Goal: Information Seeking & Learning: Learn about a topic

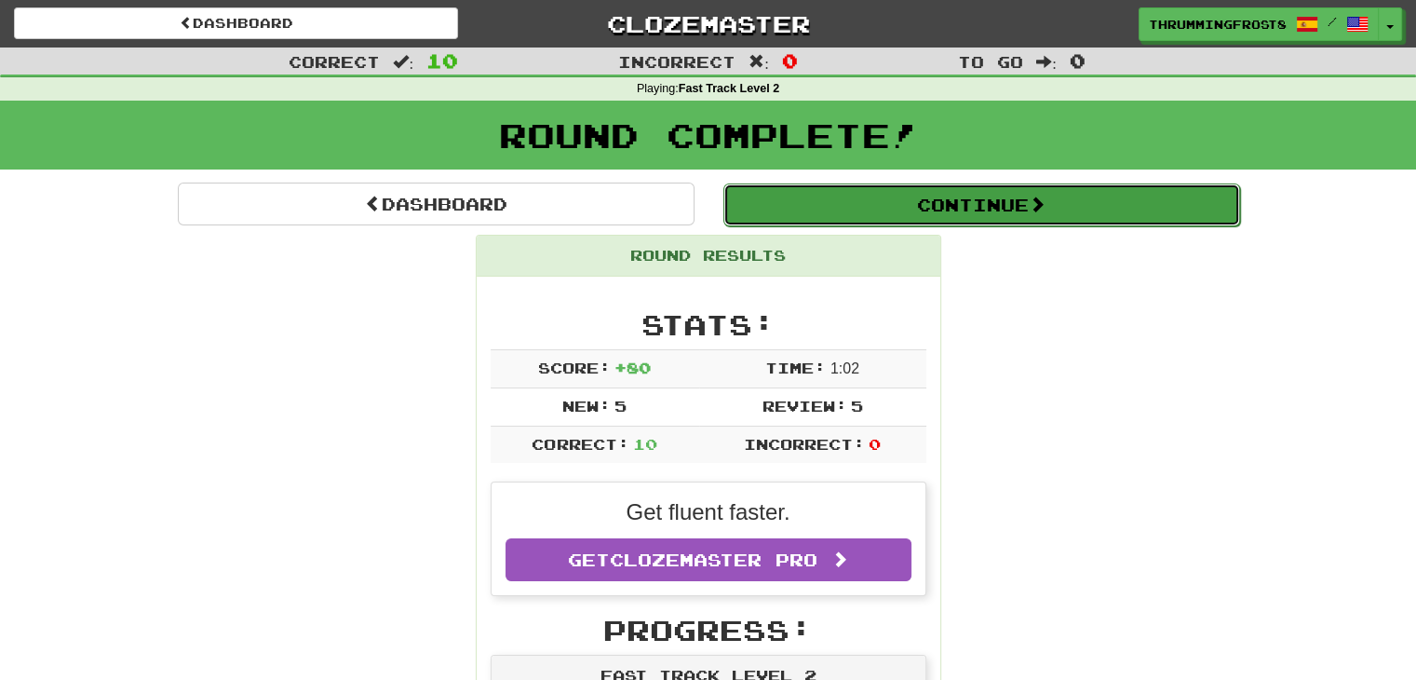
click at [775, 222] on button "Continue" at bounding box center [981, 204] width 517 height 43
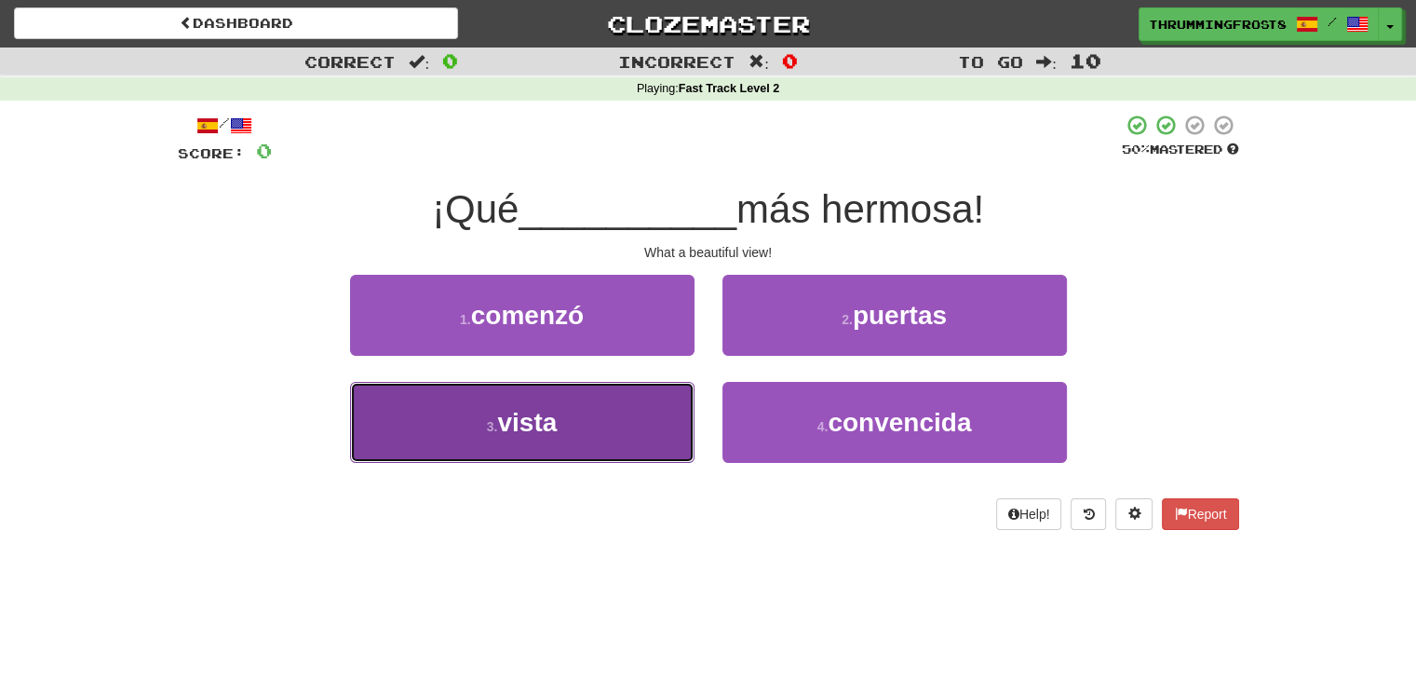
click at [684, 417] on button "3 . [GEOGRAPHIC_DATA]" at bounding box center [522, 422] width 344 height 81
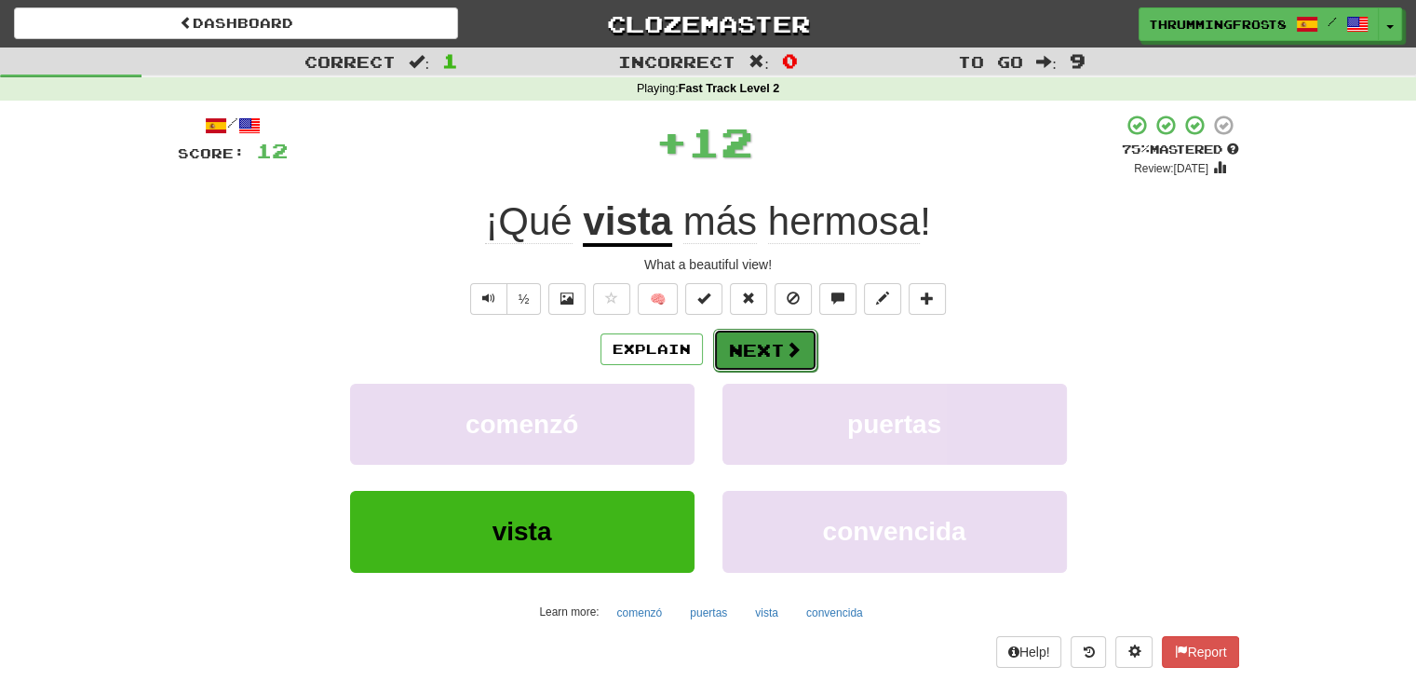
click at [754, 350] on button "Next" at bounding box center [765, 350] width 104 height 43
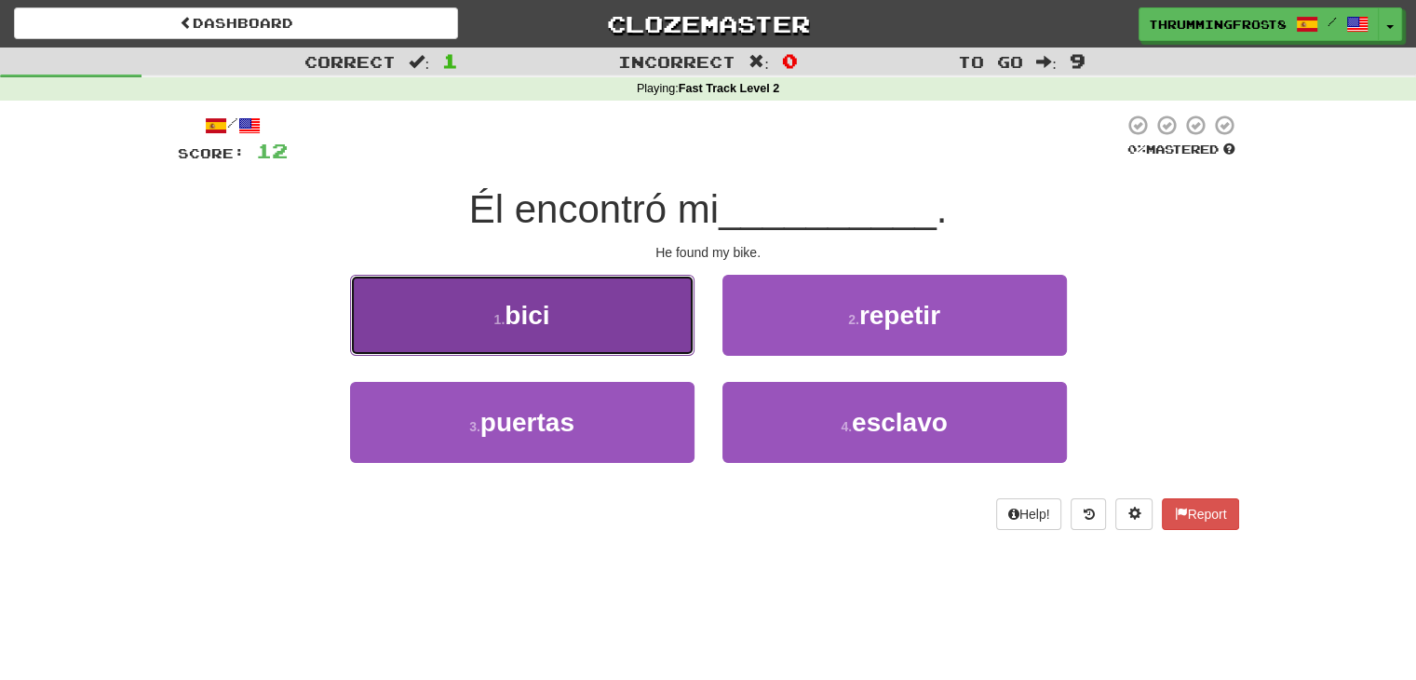
click at [411, 282] on button "1 . bici" at bounding box center [522, 315] width 344 height 81
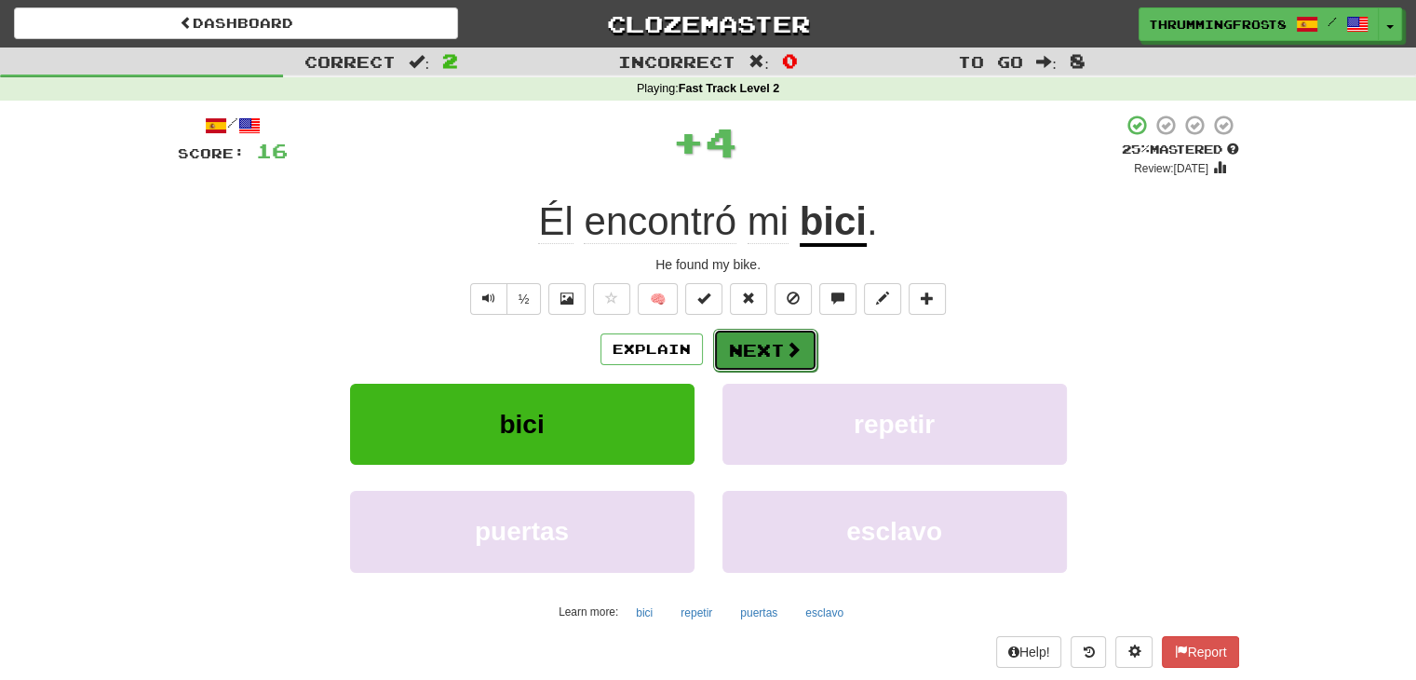
click at [756, 338] on button "Next" at bounding box center [765, 350] width 104 height 43
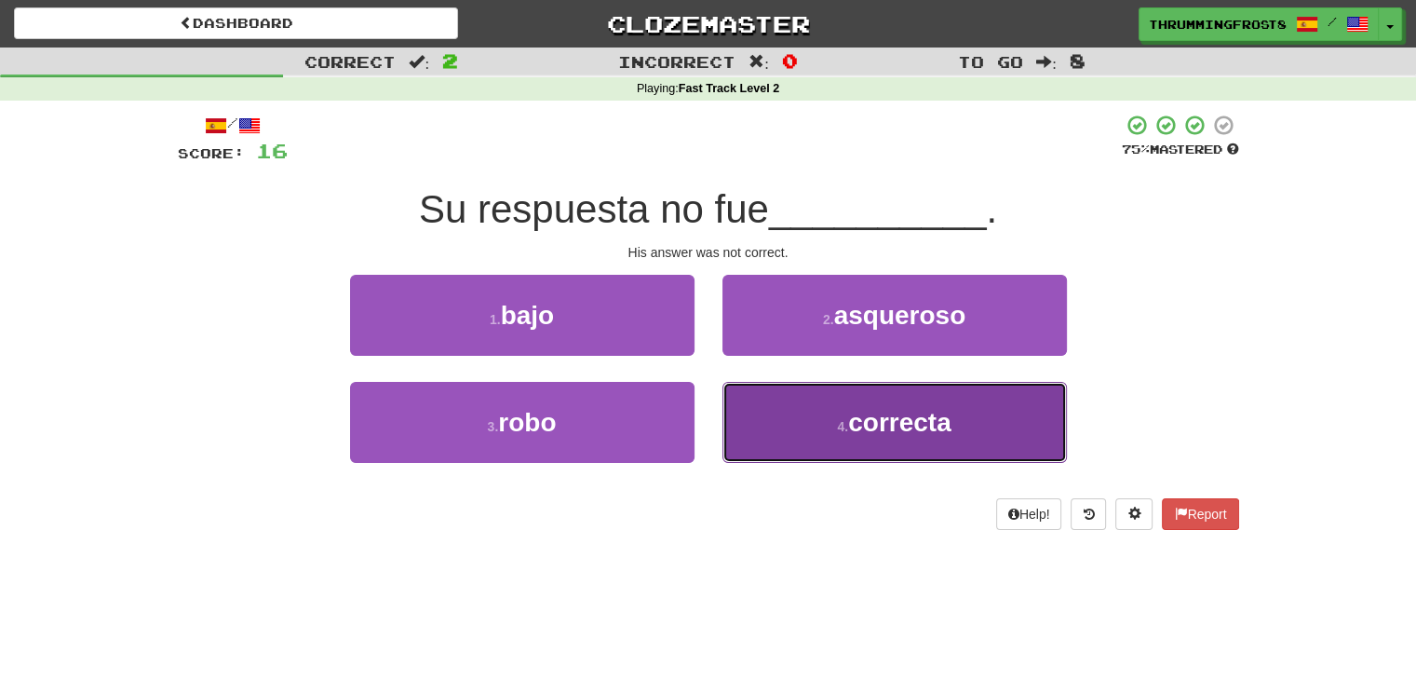
click at [746, 411] on button "4 . correcta" at bounding box center [894, 422] width 344 height 81
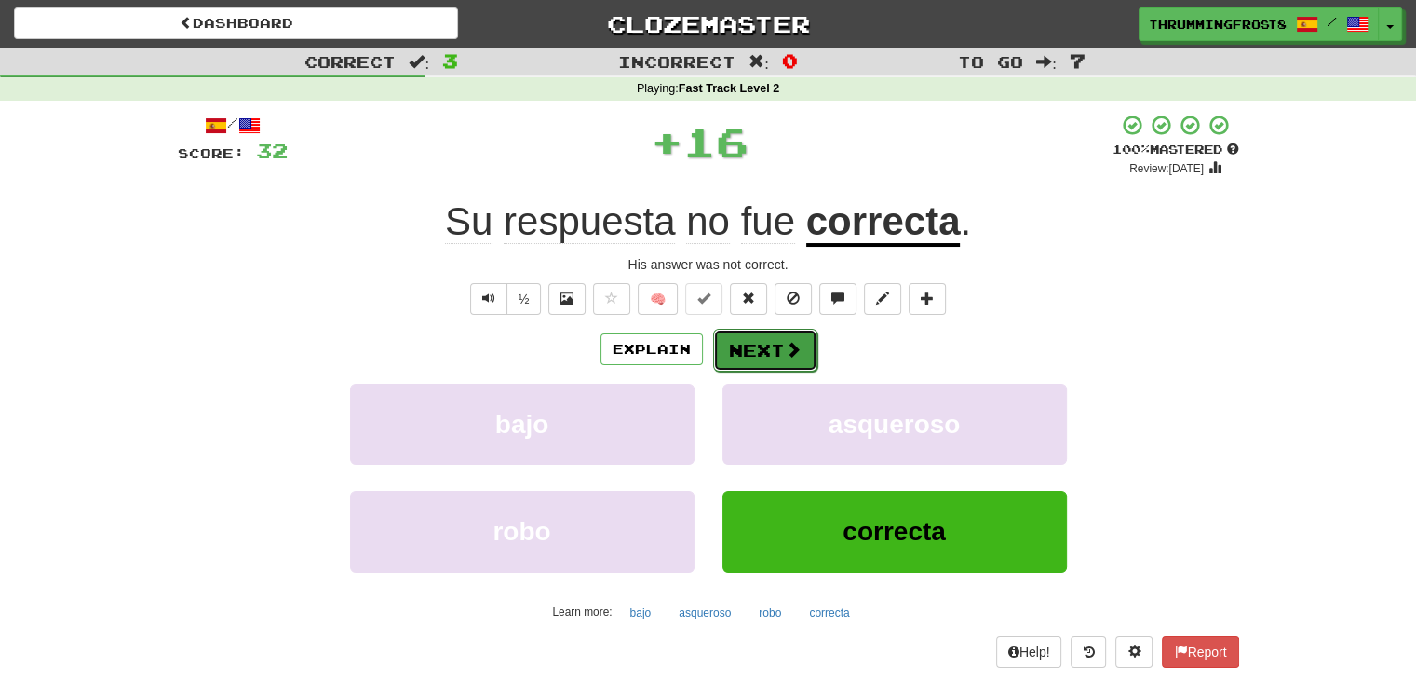
click at [735, 346] on button "Next" at bounding box center [765, 350] width 104 height 43
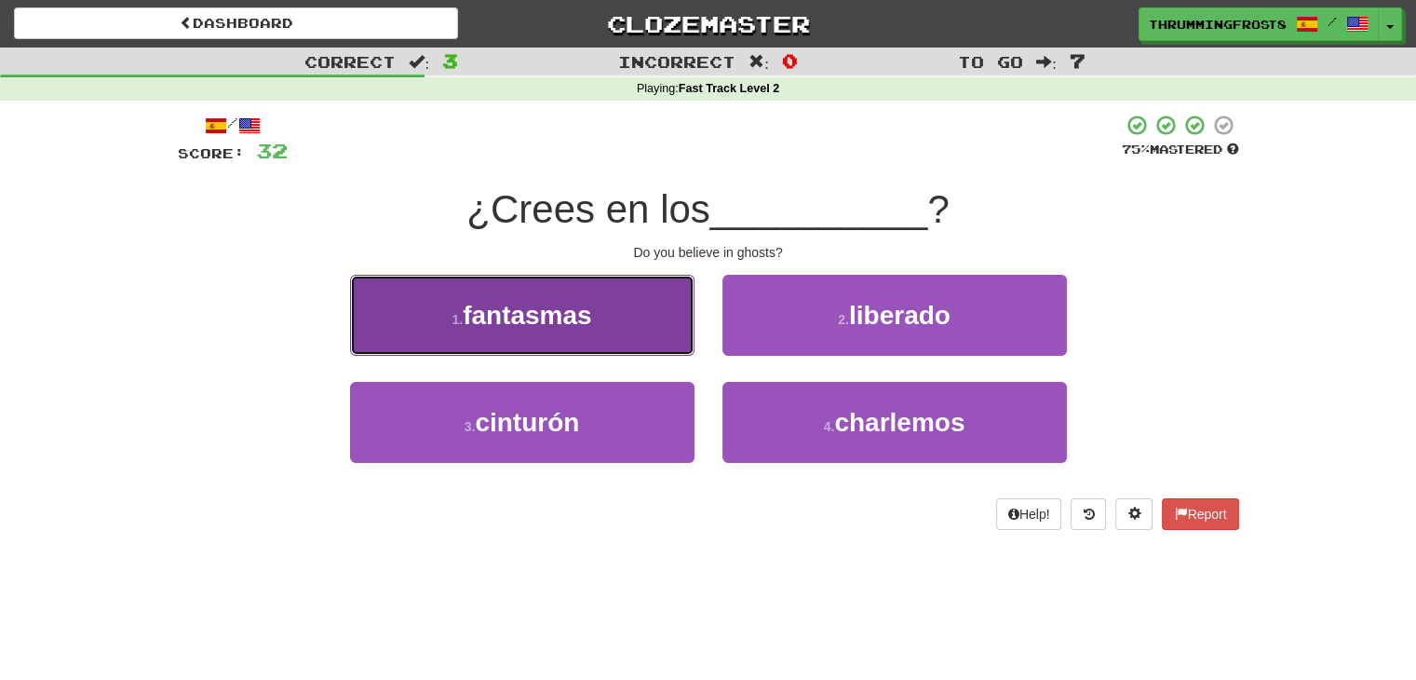
click at [617, 333] on button "1 . fantasmas" at bounding box center [522, 315] width 344 height 81
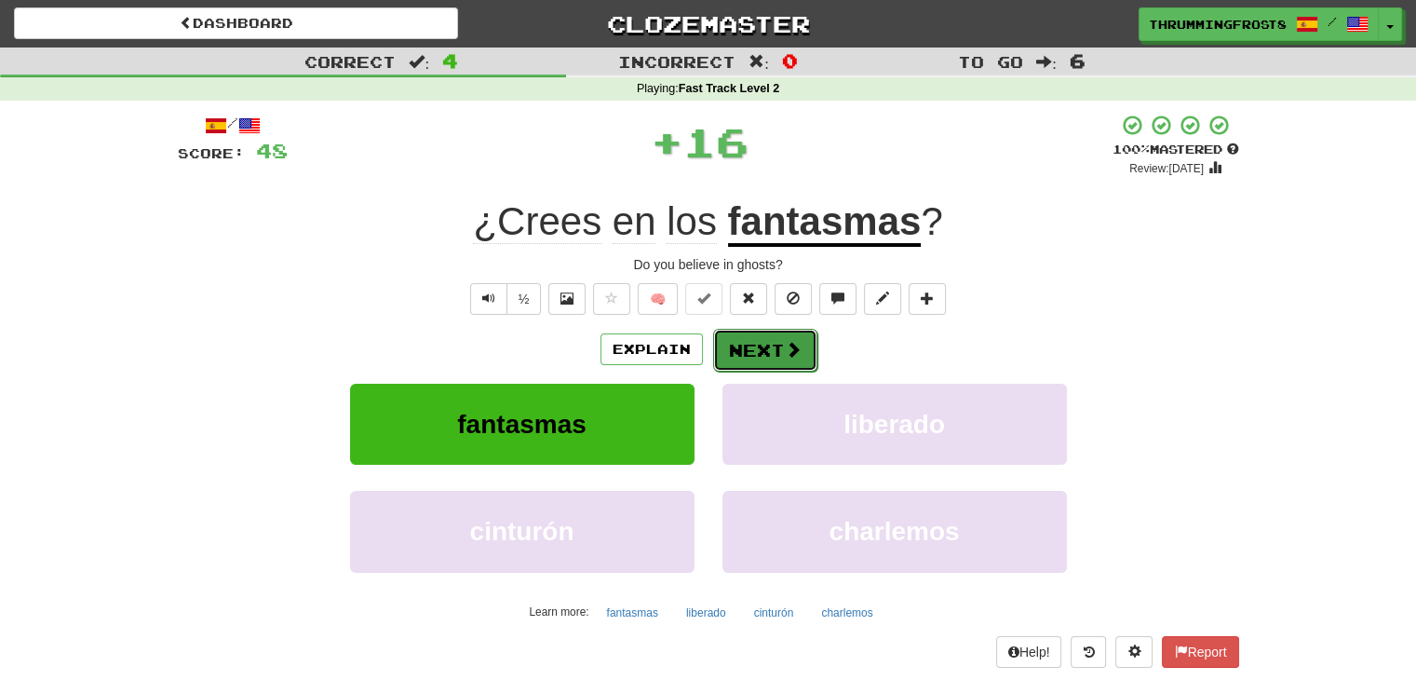
click at [747, 357] on button "Next" at bounding box center [765, 350] width 104 height 43
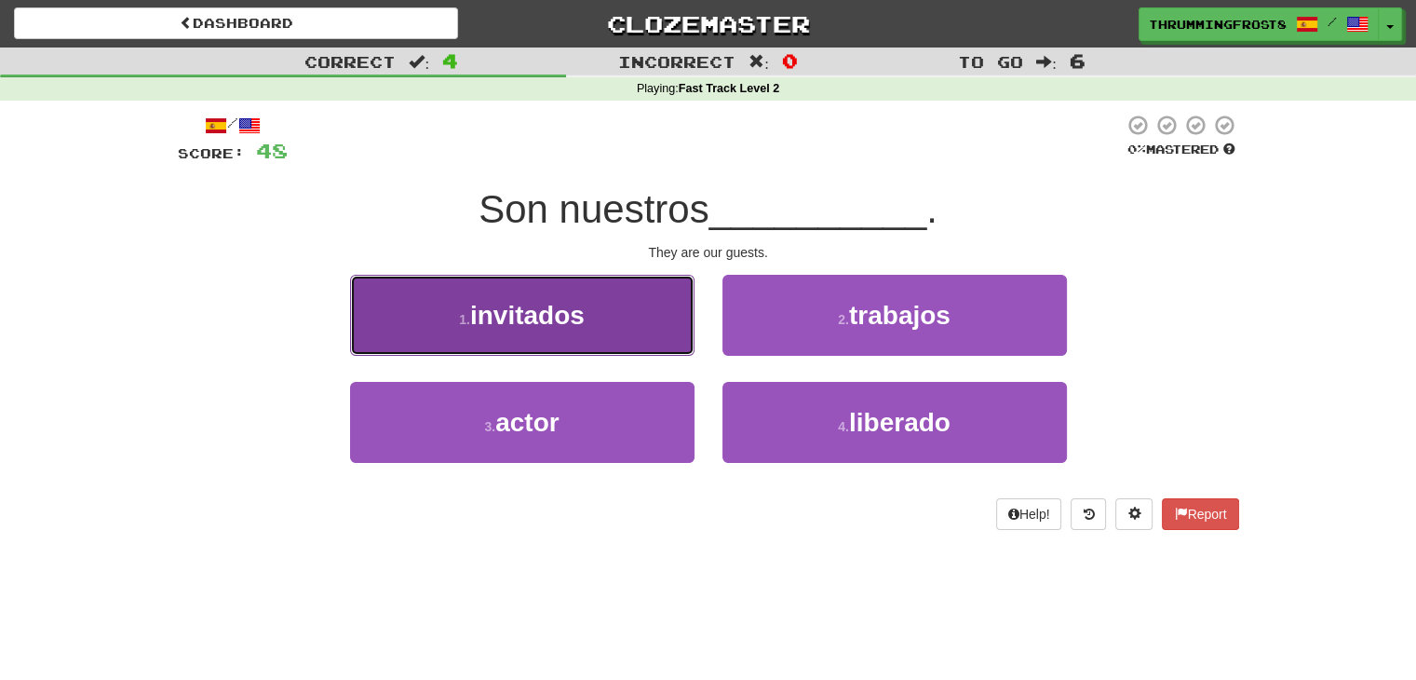
click at [668, 329] on button "1 . invitados" at bounding box center [522, 315] width 344 height 81
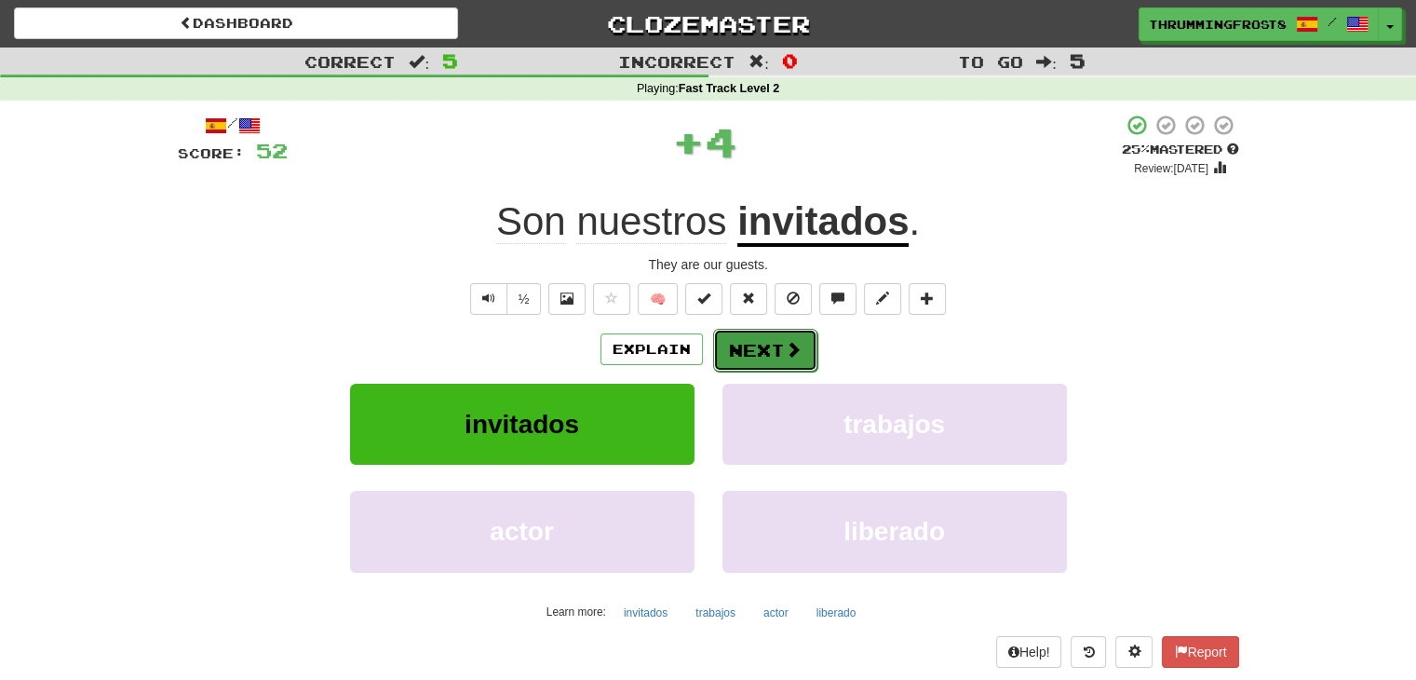
click at [765, 340] on button "Next" at bounding box center [765, 350] width 104 height 43
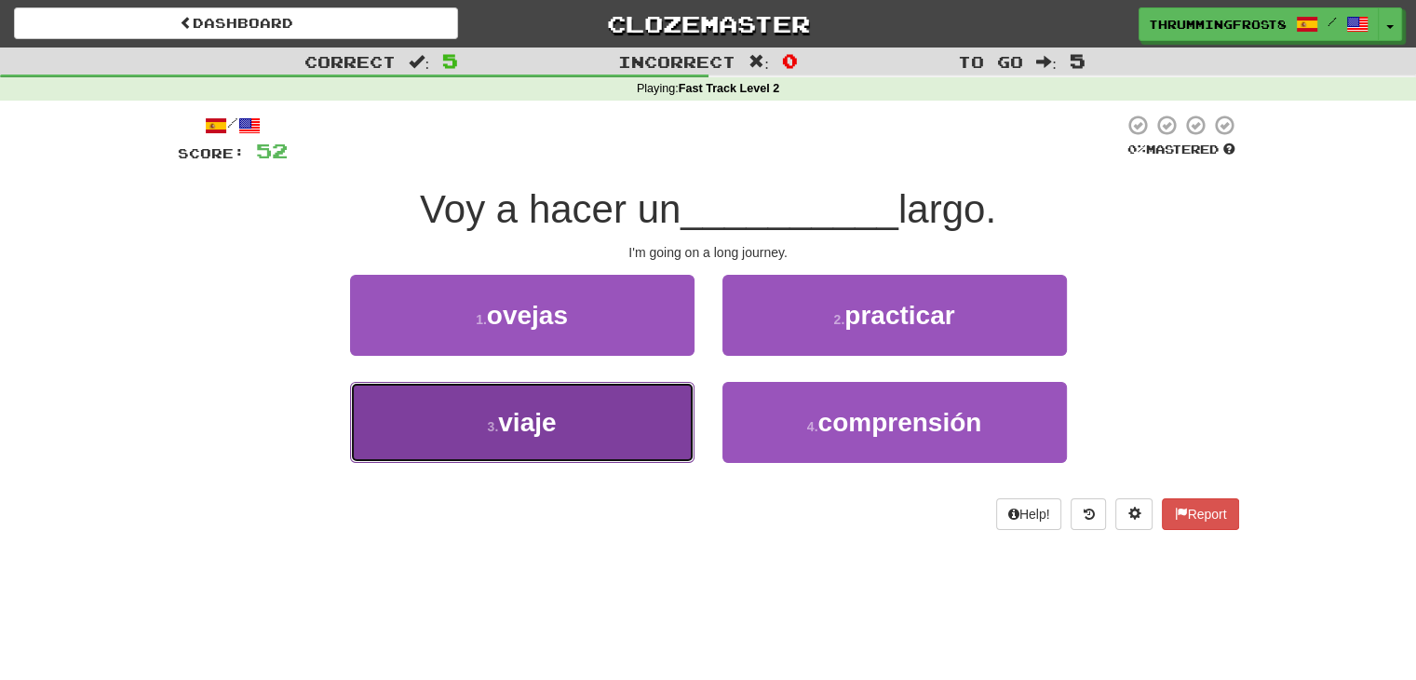
click at [613, 402] on button "3 . viaje" at bounding box center [522, 422] width 344 height 81
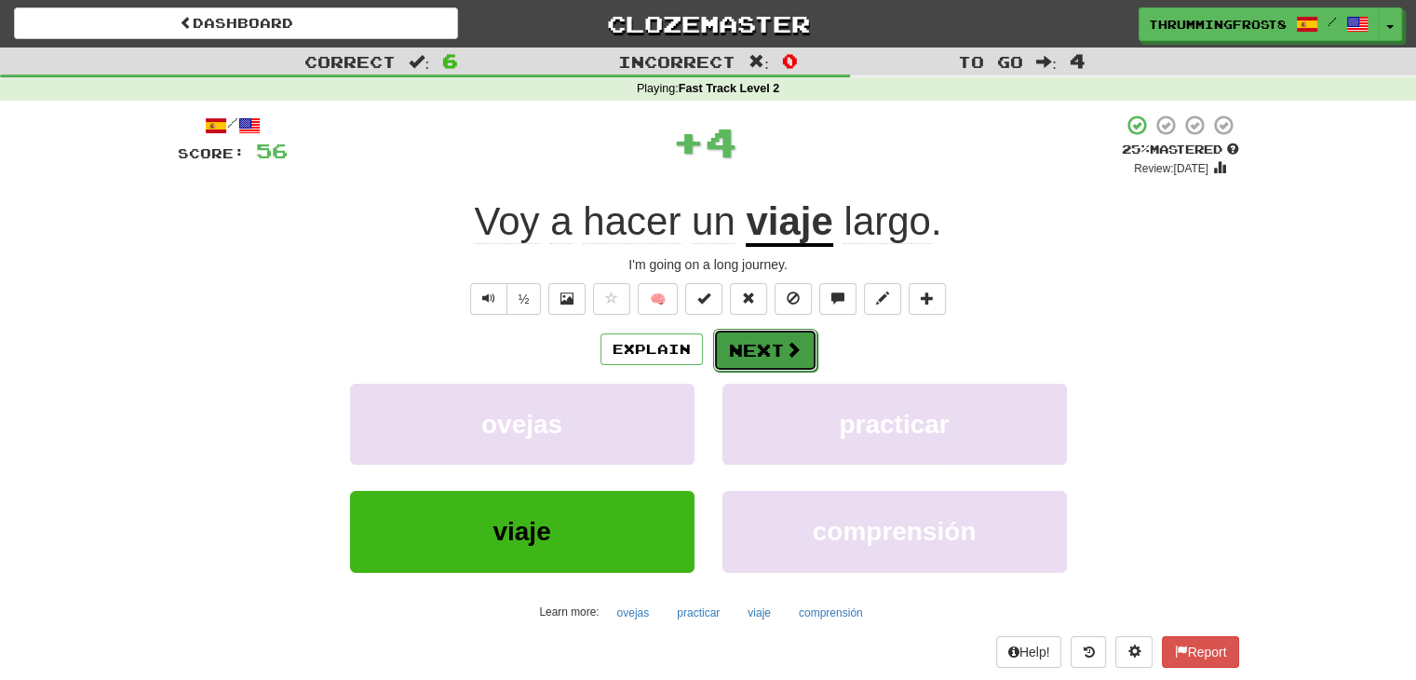
click at [733, 349] on button "Next" at bounding box center [765, 350] width 104 height 43
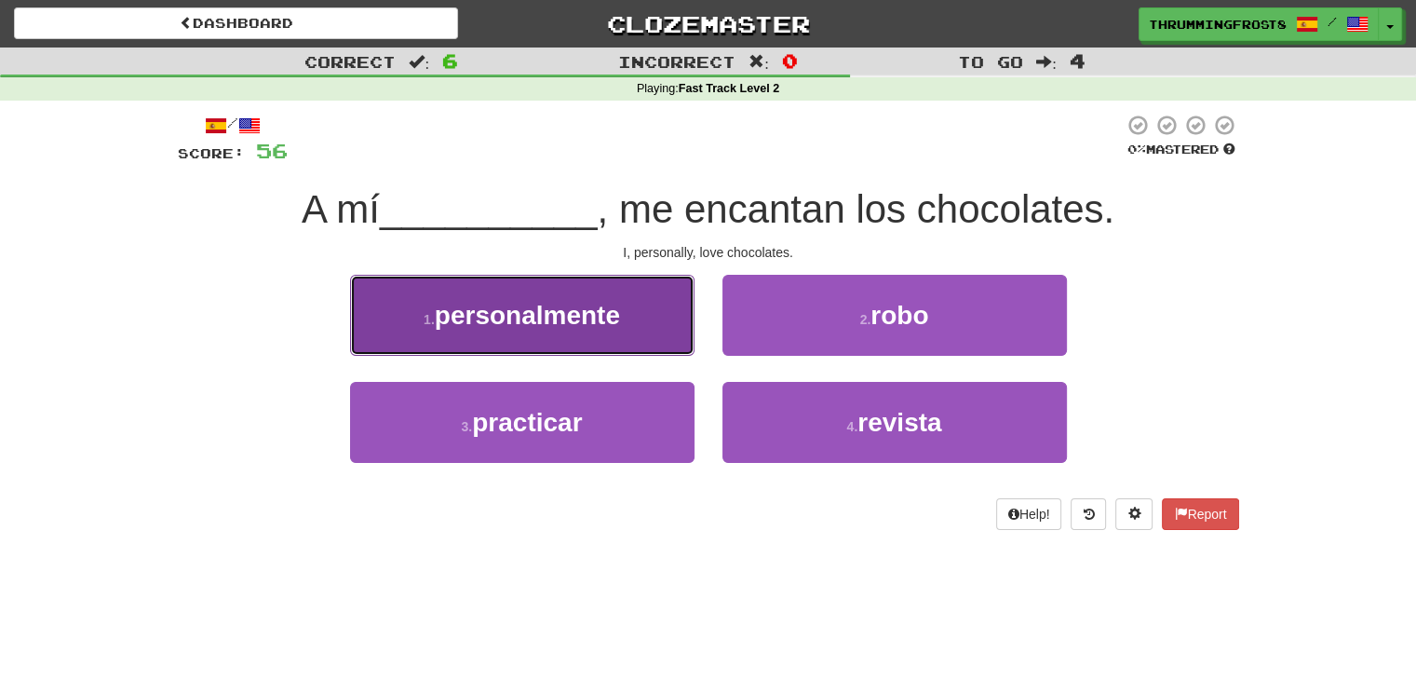
click at [594, 342] on button "1 . personalmente" at bounding box center [522, 315] width 344 height 81
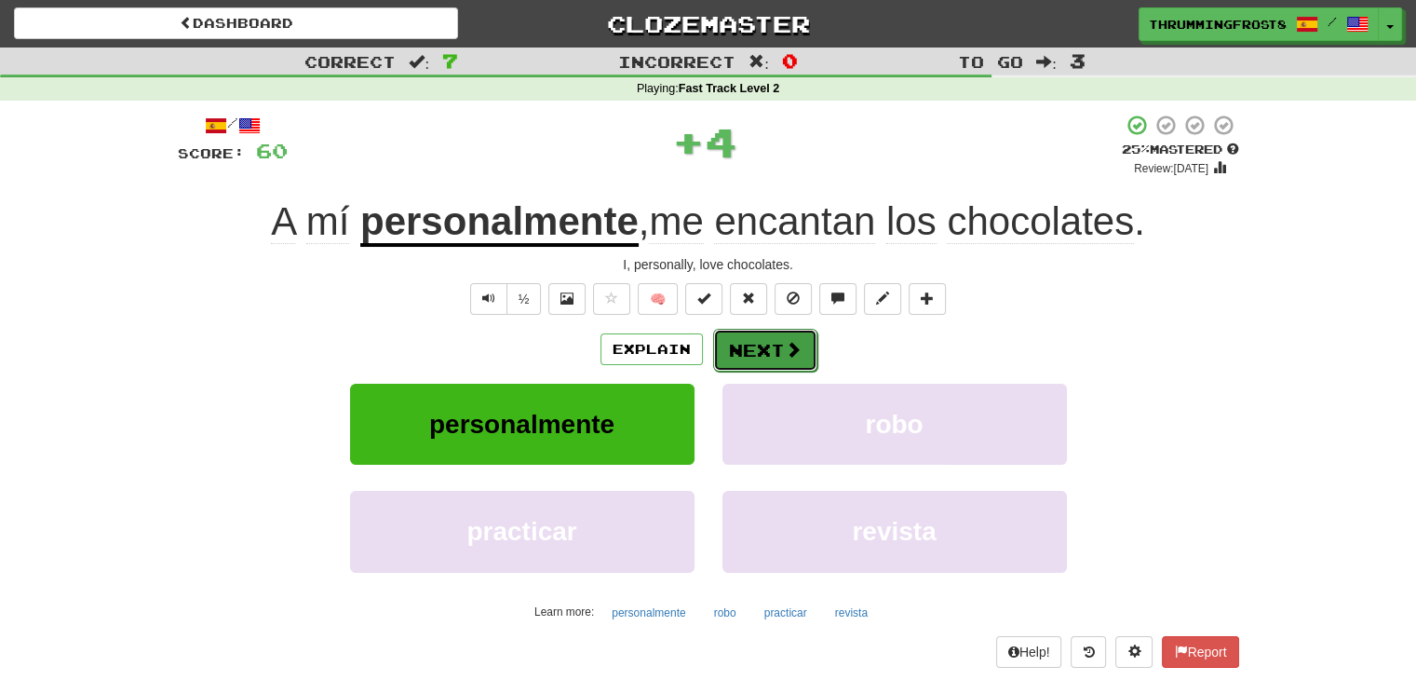
click at [755, 351] on button "Next" at bounding box center [765, 350] width 104 height 43
